Goal: Task Accomplishment & Management: Manage account settings

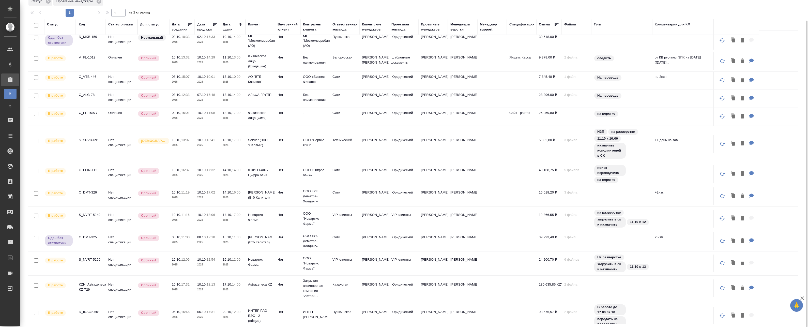
scroll to position [16, 0]
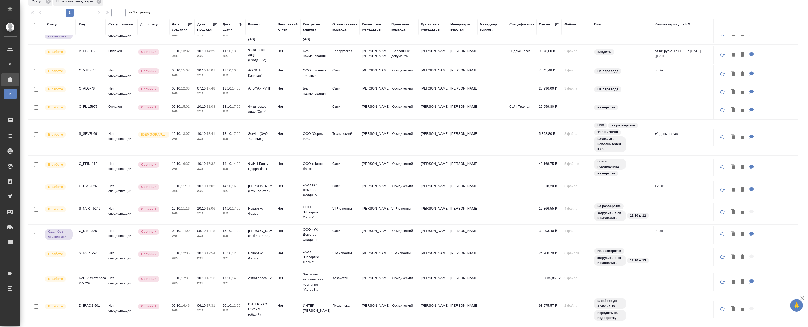
click at [150, 166] on p "Срочный" at bounding box center [148, 164] width 15 height 5
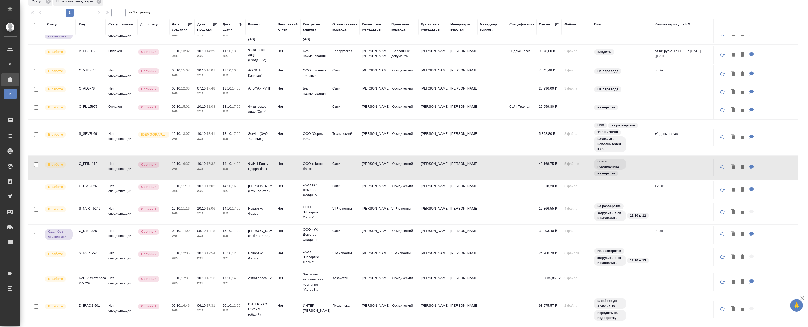
click at [177, 167] on p "2025" at bounding box center [182, 168] width 20 height 5
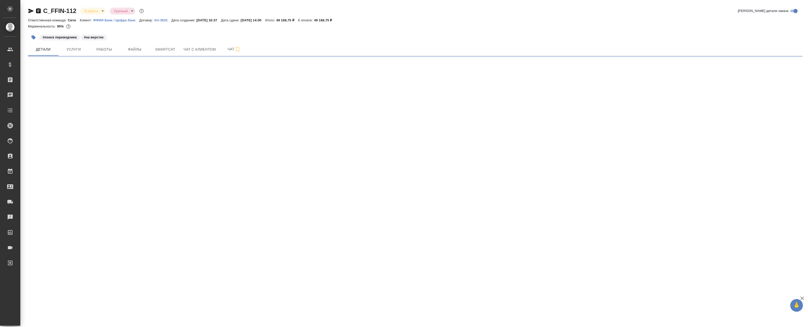
select select "RU"
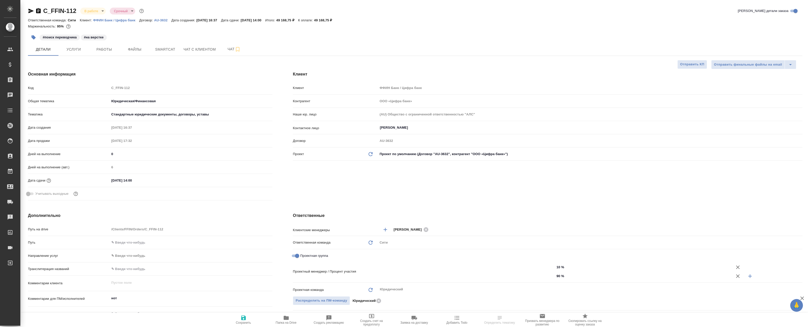
type textarea "x"
type input "[PERSON_NAME]"
type input "Matveeva Anastasia"
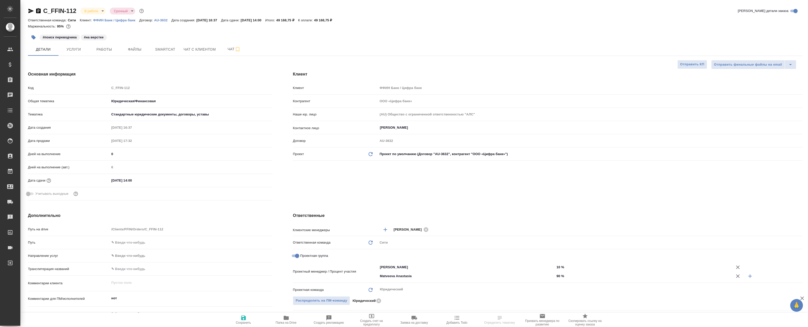
type textarea "x"
click at [108, 46] on span "Работы" at bounding box center [104, 49] width 24 height 6
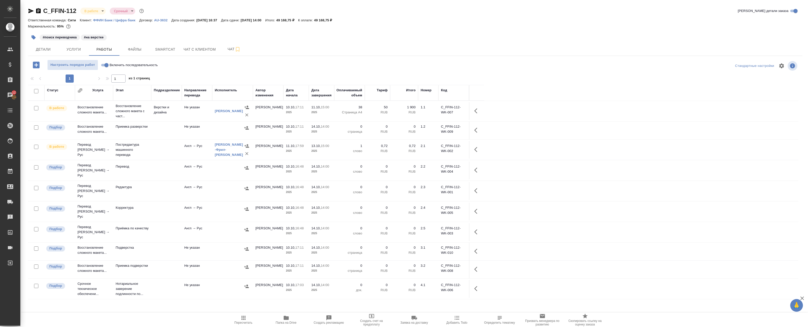
click at [165, 261] on td at bounding box center [166, 270] width 31 height 18
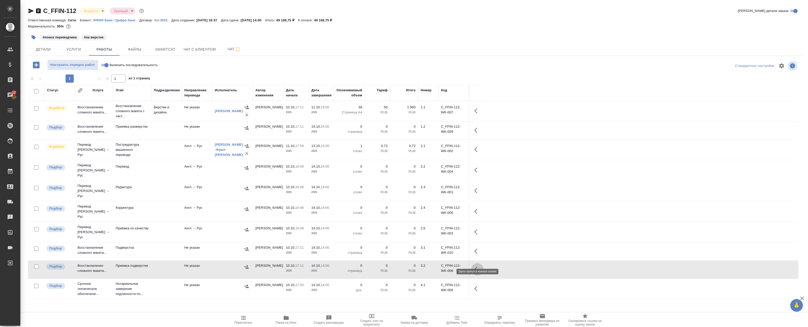
click at [479, 266] on icon "button" at bounding box center [477, 269] width 6 height 6
click at [152, 223] on td at bounding box center [166, 232] width 31 height 18
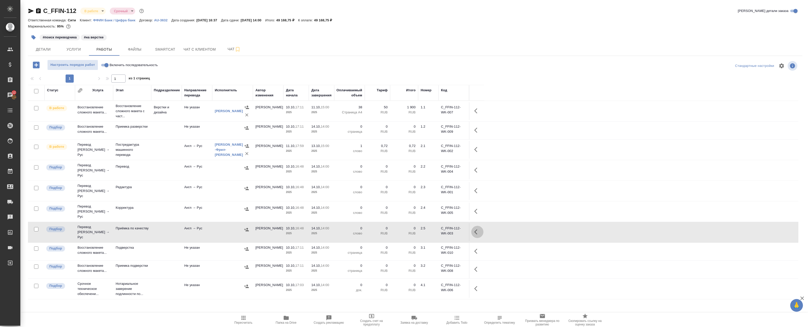
click at [479, 229] on icon "button" at bounding box center [477, 232] width 6 height 6
click at [443, 229] on icon "button" at bounding box center [440, 232] width 6 height 6
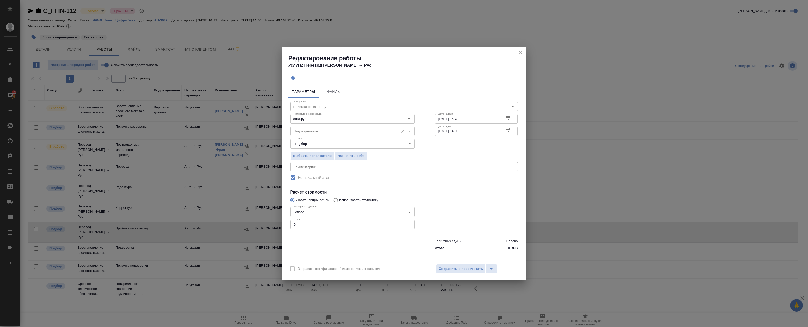
click at [340, 132] on input "Подразделение" at bounding box center [344, 131] width 104 height 6
click at [327, 144] on p "Прямая загрузка (шаблонные документы)" at bounding box center [326, 142] width 65 height 5
type input "Прямая загрузка (шаблонные документы)"
drag, startPoint x: 262, startPoint y: 223, endPoint x: 258, endPoint y: 223, distance: 3.8
click at [258, 223] on div "Редактирование работы Услуга: Перевод Стандарт Англ → Рус Параметры Файлы Вид р…" at bounding box center [404, 163] width 808 height 327
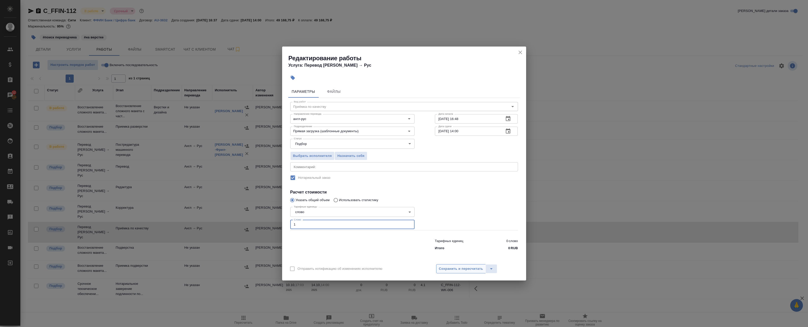
type input "1"
click at [458, 268] on span "Сохранить и пересчитать" at bounding box center [461, 269] width 44 height 6
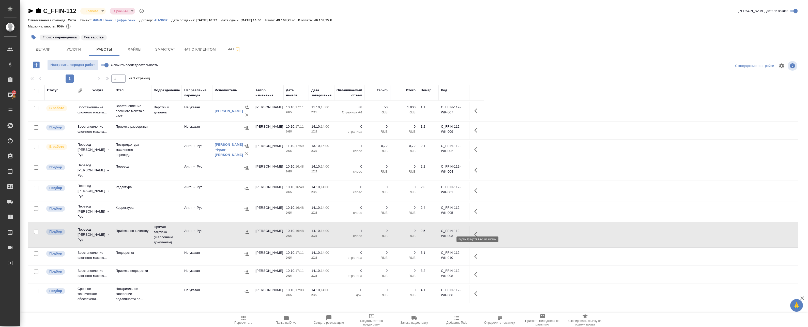
click at [474, 228] on button "button" at bounding box center [477, 234] width 12 height 12
click at [438, 231] on icon "button" at bounding box center [440, 234] width 6 height 6
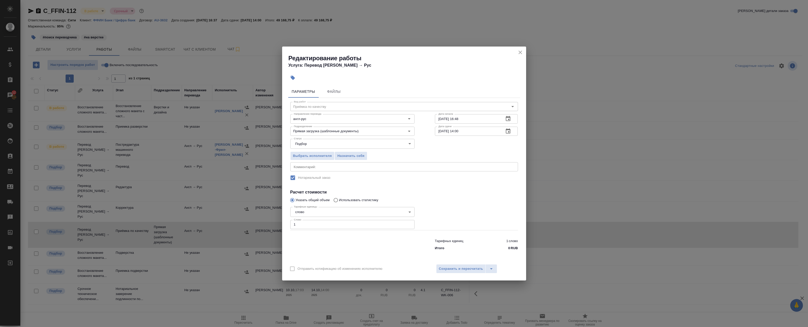
click at [509, 120] on icon "button" at bounding box center [508, 118] width 5 height 5
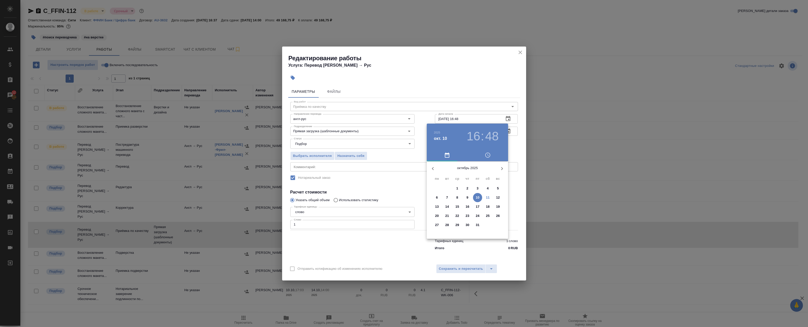
click at [511, 128] on div at bounding box center [404, 163] width 808 height 327
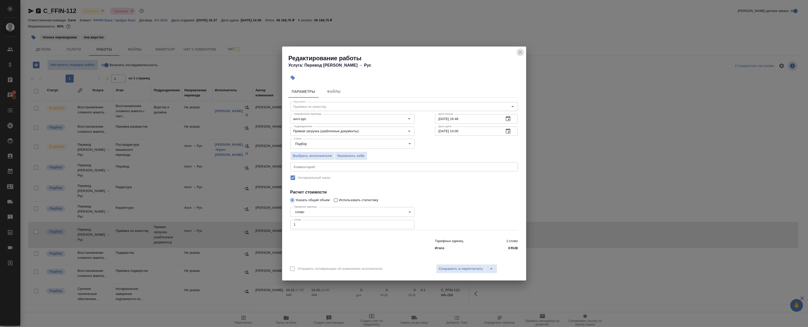
click at [521, 52] on icon "close" at bounding box center [520, 52] width 6 height 6
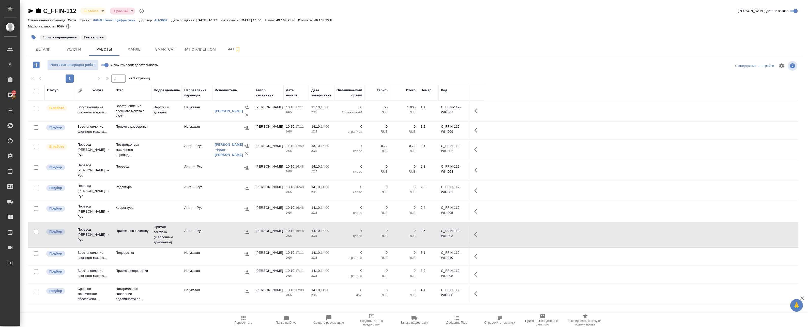
click at [477, 153] on button "button" at bounding box center [477, 149] width 12 height 12
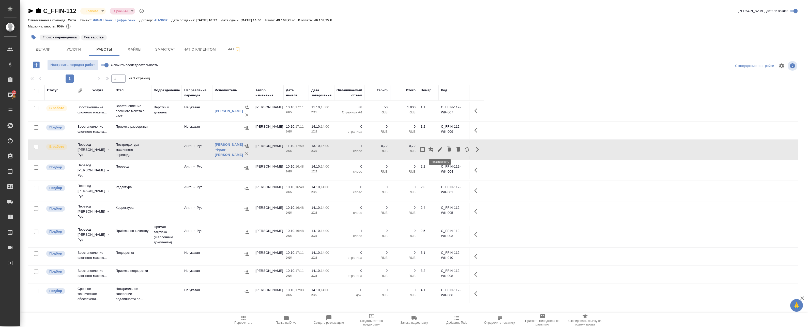
click at [441, 152] on icon "button" at bounding box center [440, 149] width 6 height 6
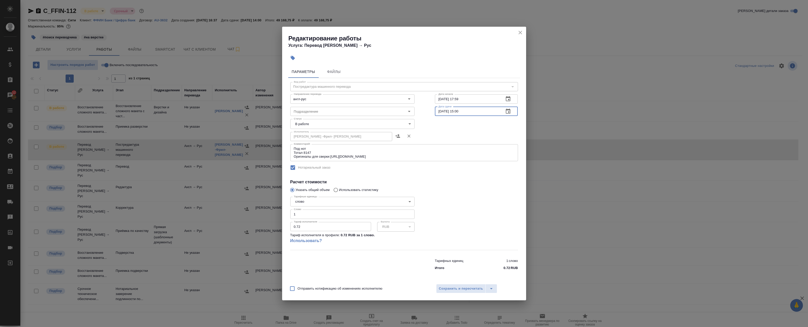
click at [454, 110] on input "13.10.2025 15:00" at bounding box center [467, 111] width 65 height 9
click at [519, 33] on icon "close" at bounding box center [520, 32] width 6 height 6
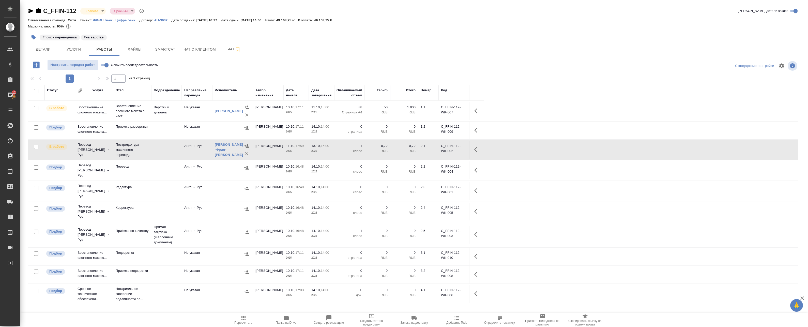
click at [473, 185] on button "button" at bounding box center [477, 191] width 12 height 12
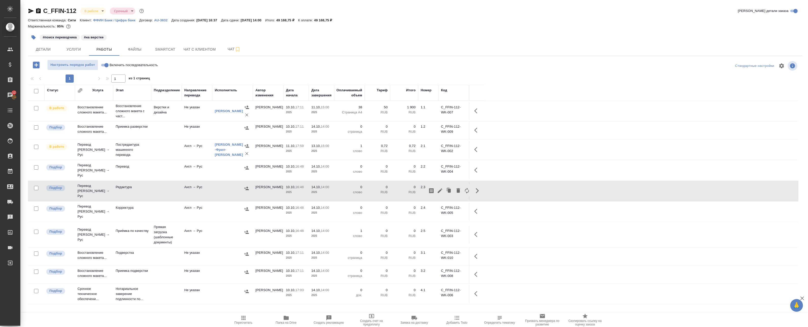
click at [478, 235] on td at bounding box center [476, 235] width 15 height 18
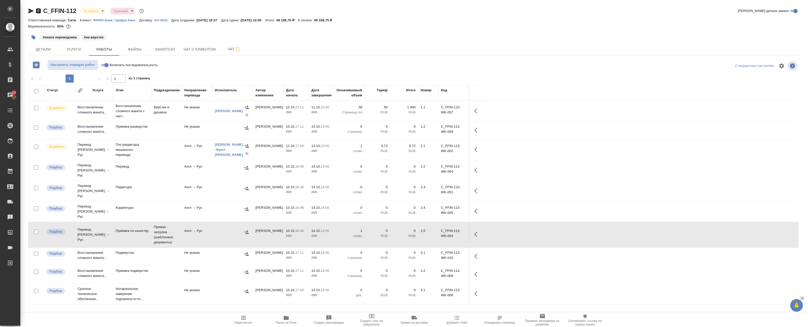
click at [485, 228] on tr "Подбор Перевод Стандарт Англ → Рус Приёмка по качеству Прямая загрузка (шаблонн…" at bounding box center [413, 235] width 771 height 26
click at [477, 231] on icon "button" at bounding box center [477, 234] width 6 height 6
click at [442, 231] on icon "button" at bounding box center [440, 234] width 6 height 6
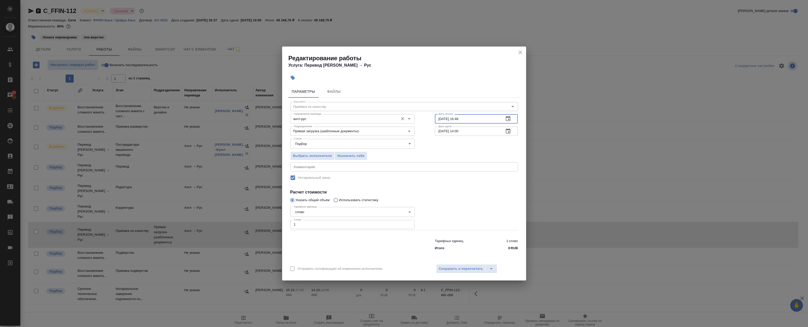
drag, startPoint x: 480, startPoint y: 119, endPoint x: 385, endPoint y: 116, distance: 94.4
click at [390, 116] on div "Направление перевода англ-рус Направление перевода Дата начала 10.10.2025 16:48…" at bounding box center [404, 118] width 248 height 33
paste input "3.10.2025 15:00"
type input "13.10.2025 15:00"
click at [507, 130] on icon "button" at bounding box center [508, 131] width 6 height 6
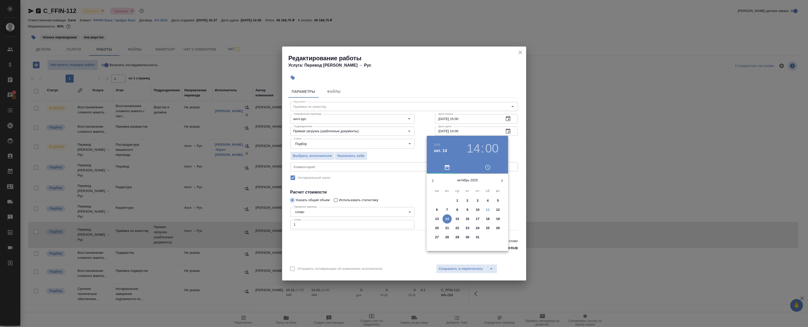
click at [439, 218] on span "13" at bounding box center [436, 218] width 9 height 5
click at [479, 233] on div at bounding box center [468, 213] width 66 height 66
type input "13.10.2025 17:00"
click at [516, 150] on div at bounding box center [404, 163] width 808 height 327
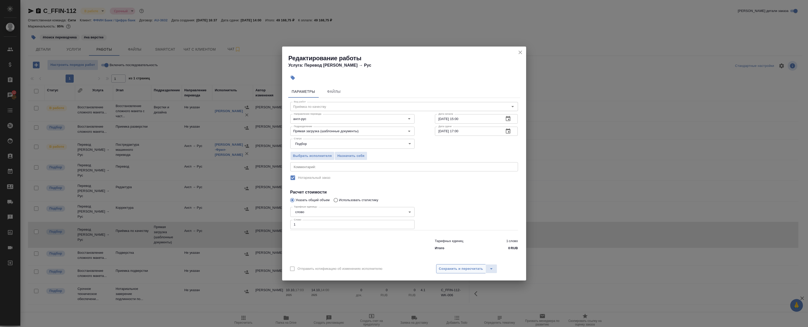
click at [465, 270] on span "Сохранить и пересчитать" at bounding box center [461, 269] width 44 height 6
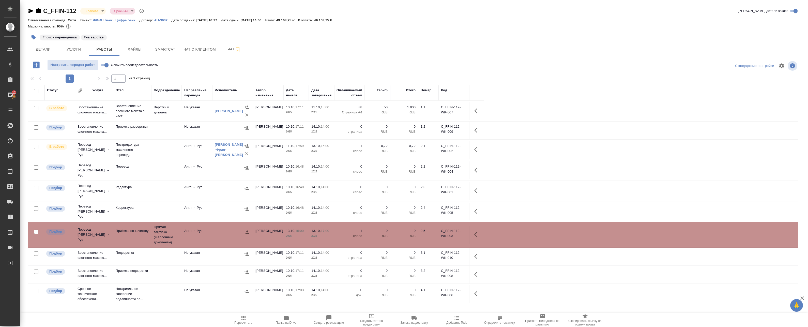
click at [474, 231] on icon "button" at bounding box center [477, 234] width 6 height 6
click at [443, 231] on icon "button" at bounding box center [440, 234] width 6 height 6
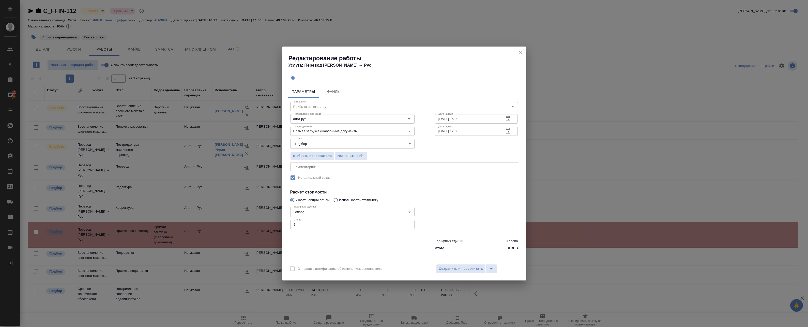
click at [511, 128] on icon "button" at bounding box center [508, 131] width 6 height 6
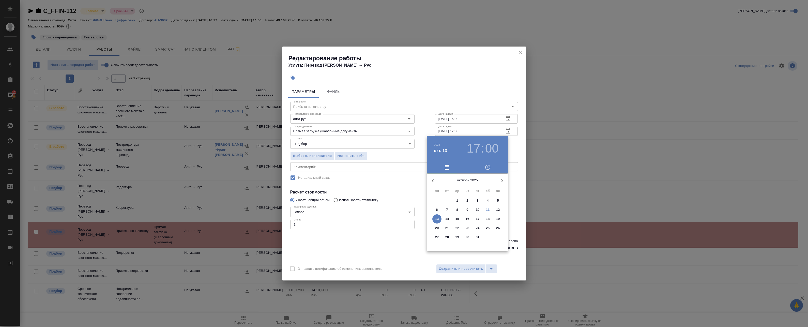
click at [436, 220] on p "13" at bounding box center [437, 218] width 4 height 5
click at [466, 231] on div at bounding box center [468, 213] width 66 height 66
type input "13.10.2025 18:00"
click at [507, 167] on button "button" at bounding box center [488, 167] width 41 height 12
click at [517, 147] on div at bounding box center [404, 163] width 808 height 327
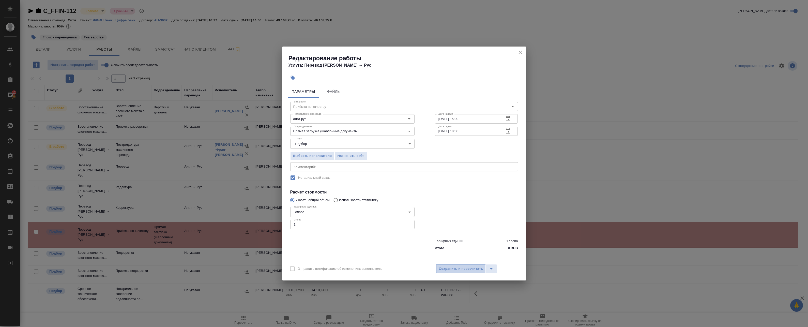
click at [460, 266] on span "Сохранить и пересчитать" at bounding box center [461, 269] width 44 height 6
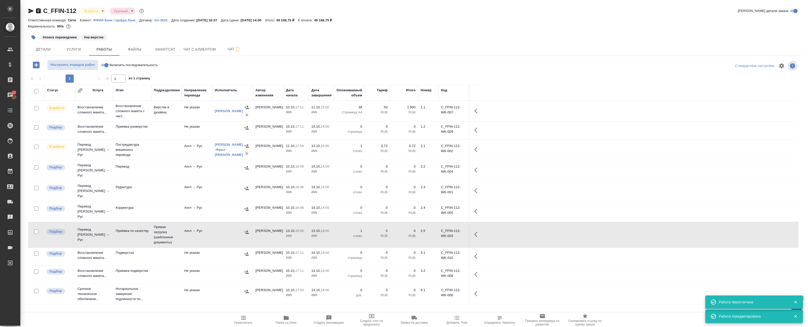
drag, startPoint x: 480, startPoint y: 147, endPoint x: 474, endPoint y: 150, distance: 7.2
click at [480, 147] on icon "button" at bounding box center [477, 149] width 6 height 6
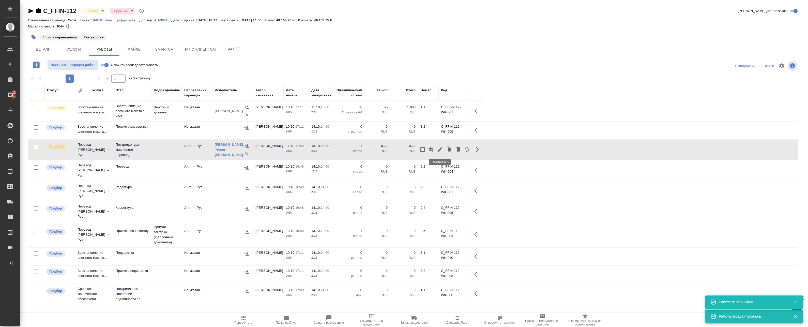
click at [443, 152] on icon "button" at bounding box center [440, 149] width 6 height 6
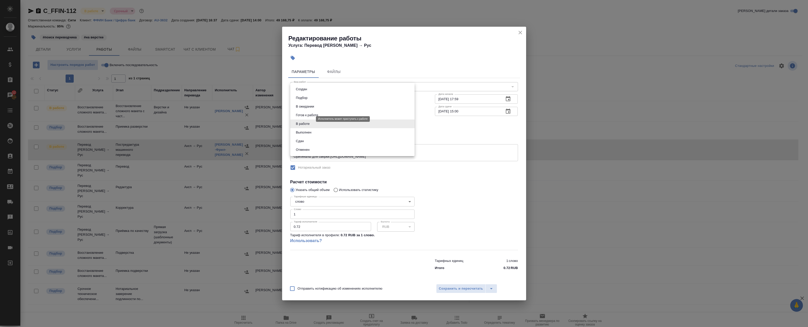
click at [309, 120] on body "🙏 .cls-1 fill:#fff; AWATERA Badanyan Artak Клиенты Спецификации Заказы 12 Чаты …" at bounding box center [404, 163] width 808 height 327
click at [316, 106] on li "В ожидании" at bounding box center [352, 106] width 124 height 9
type input "pending"
click at [445, 286] on span "Сохранить и пересчитать" at bounding box center [461, 289] width 44 height 6
